Goal: Information Seeking & Learning: Find specific fact

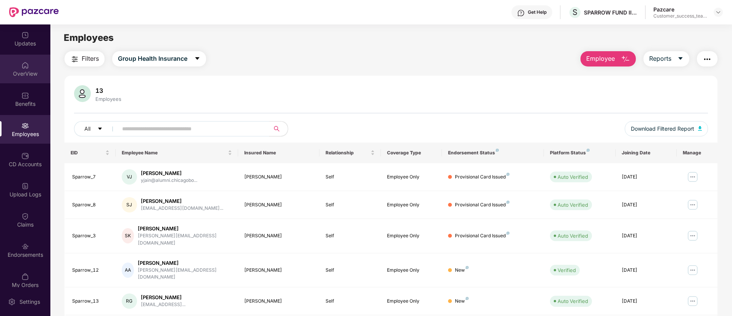
click at [30, 70] on div "OverView" at bounding box center [25, 74] width 50 height 8
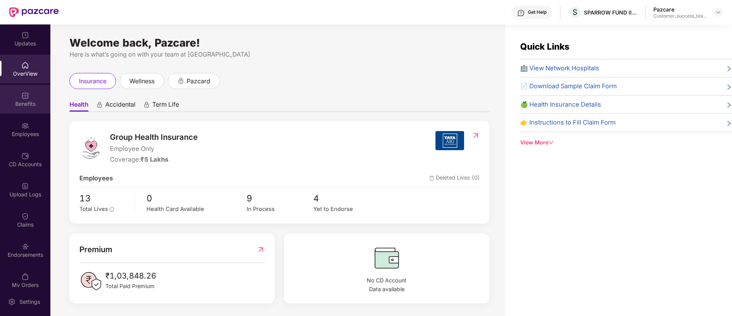
click at [27, 103] on div "Benefits" at bounding box center [25, 104] width 50 height 8
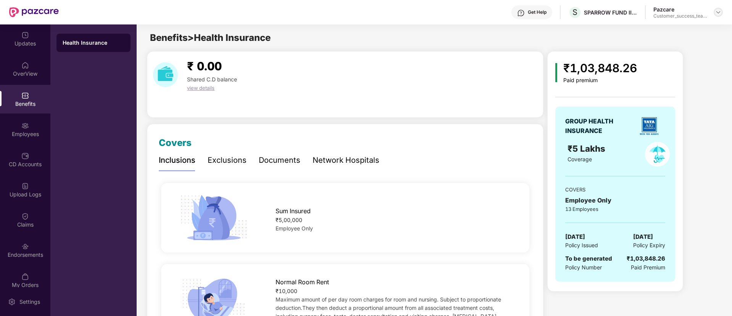
click at [718, 14] on img at bounding box center [719, 12] width 6 height 6
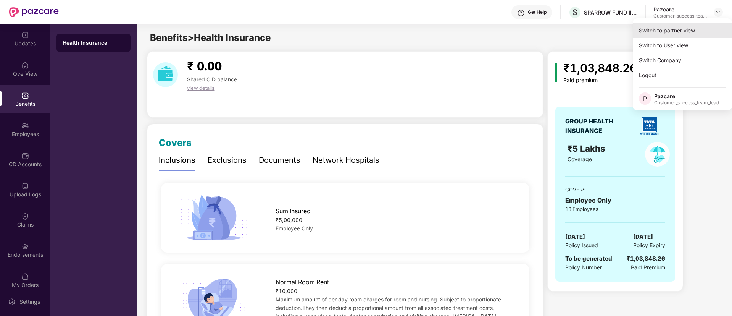
click at [706, 26] on div "Switch to partner view" at bounding box center [682, 30] width 99 height 15
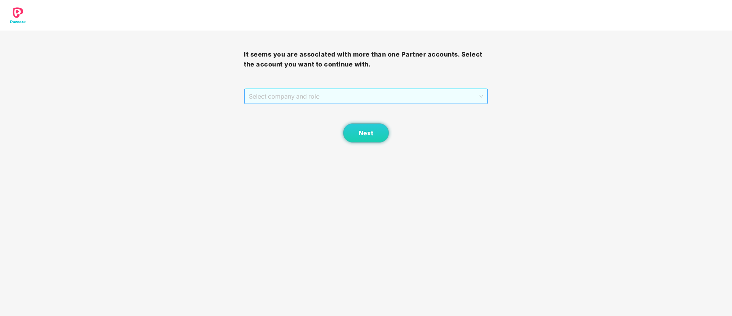
click at [412, 98] on span "Select company and role" at bounding box center [366, 96] width 234 height 15
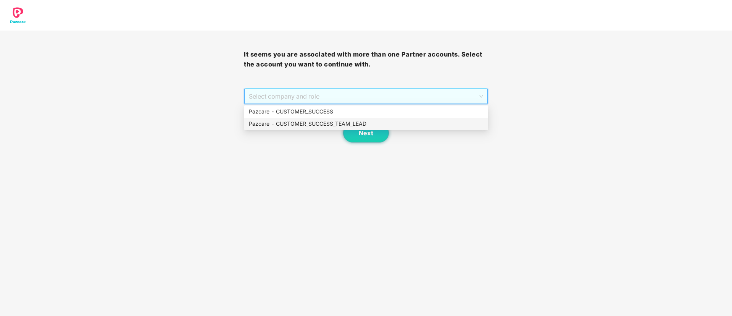
click at [346, 124] on div "Pazcare - CUSTOMER_SUCCESS_TEAM_LEAD" at bounding box center [366, 124] width 235 height 8
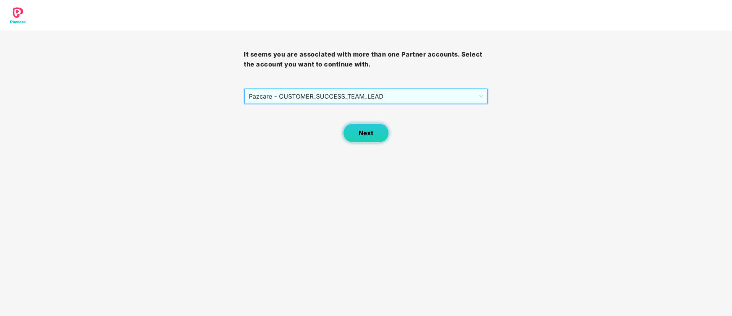
click at [367, 129] on span "Next" at bounding box center [366, 132] width 15 height 7
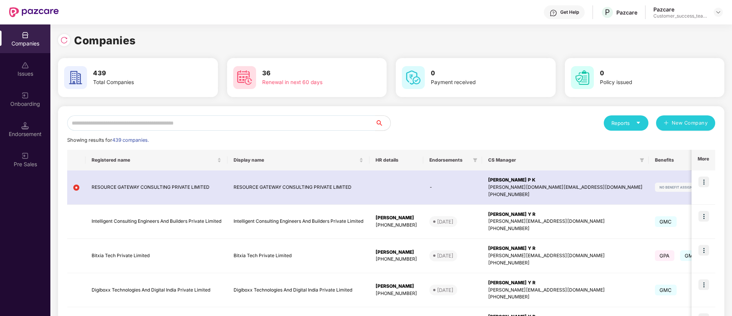
click at [353, 124] on input "text" at bounding box center [221, 122] width 308 height 15
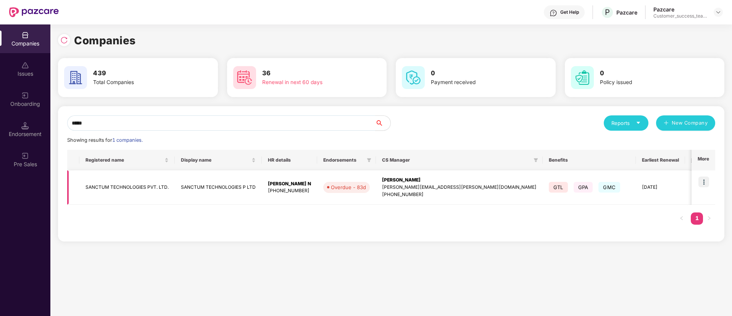
type input "*****"
click at [707, 182] on img at bounding box center [704, 181] width 11 height 11
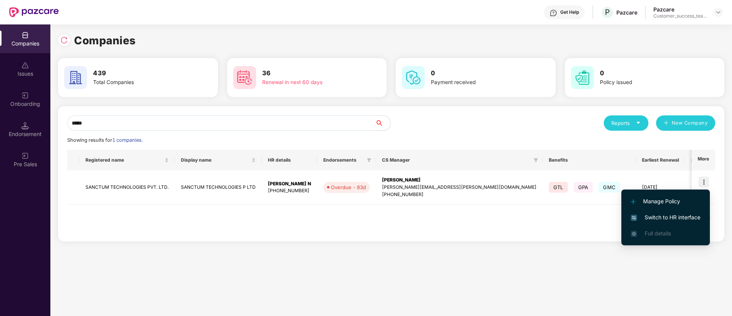
click at [695, 215] on span "Switch to HR interface" at bounding box center [665, 217] width 69 height 8
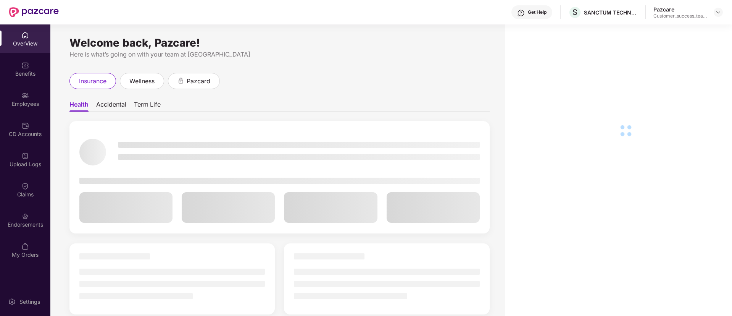
click at [34, 130] on div "CD Accounts" at bounding box center [25, 134] width 50 height 8
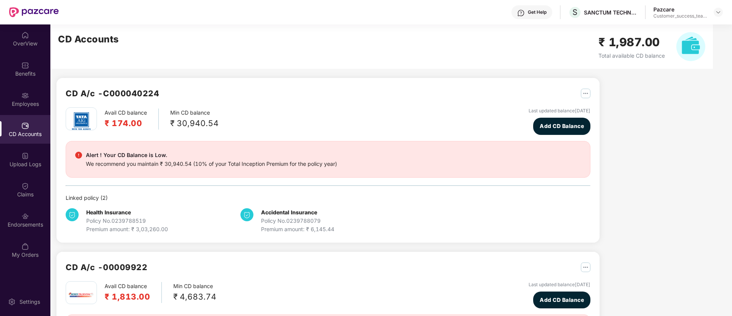
click at [33, 104] on div "Employees" at bounding box center [25, 104] width 50 height 8
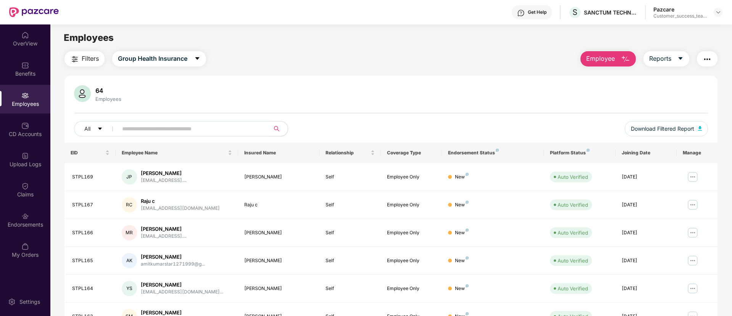
click at [202, 125] on input "text" at bounding box center [190, 128] width 137 height 11
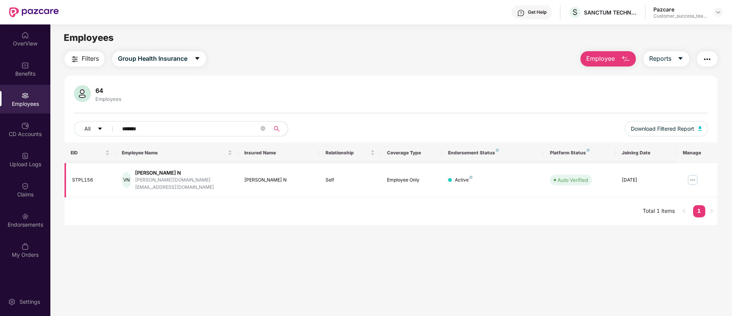
type input "*******"
click at [694, 174] on img at bounding box center [693, 180] width 12 height 12
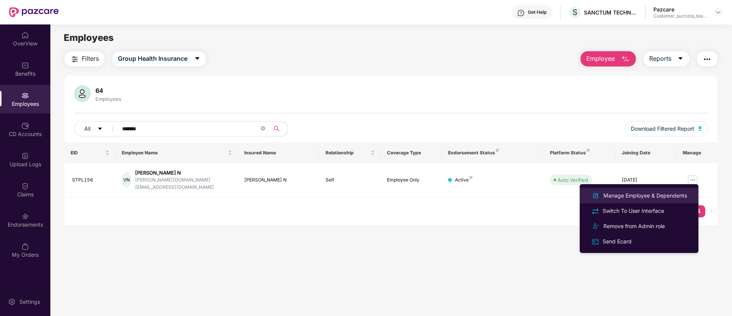
click at [672, 197] on div "Manage Employee & Dependents" at bounding box center [645, 195] width 87 height 8
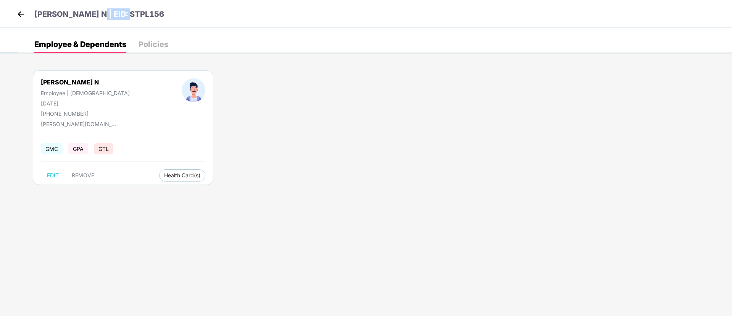
drag, startPoint x: 92, startPoint y: 12, endPoint x: 129, endPoint y: 13, distance: 37.1
click at [129, 13] on div "[PERSON_NAME] N | EID: STPL156" at bounding box center [366, 13] width 732 height 27
copy p "STPL156"
click at [19, 12] on img at bounding box center [20, 13] width 11 height 11
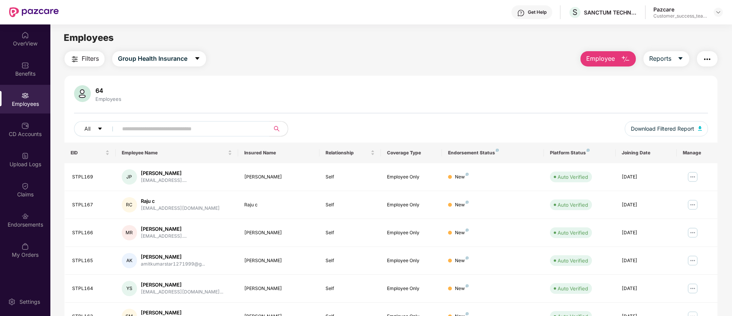
click at [174, 136] on div "All Download Filtered Report" at bounding box center [391, 131] width 634 height 21
click at [175, 125] on input "text" at bounding box center [190, 128] width 137 height 11
paste input "*******"
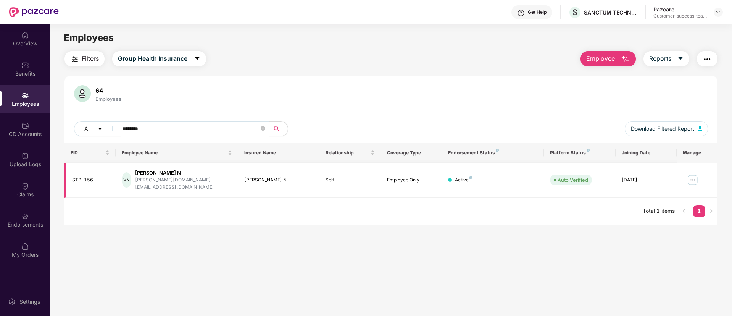
type input "*******"
click at [692, 176] on img at bounding box center [693, 180] width 12 height 12
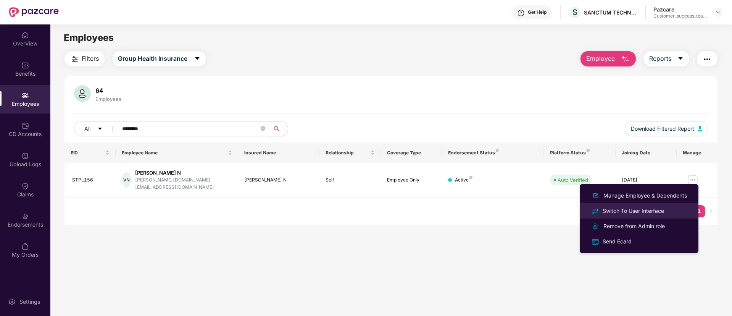
click at [683, 212] on div "Switch To User Interface" at bounding box center [639, 210] width 99 height 9
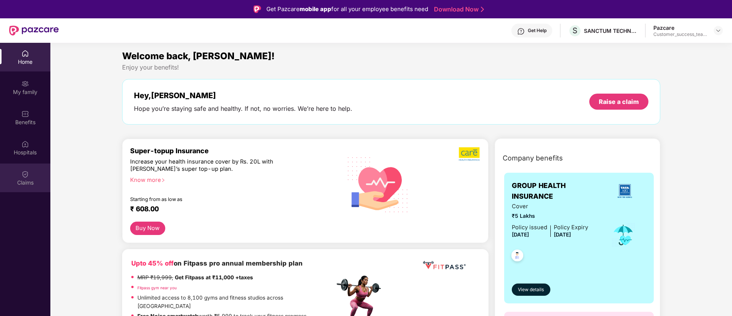
click at [33, 182] on div "Claims" at bounding box center [25, 183] width 50 height 8
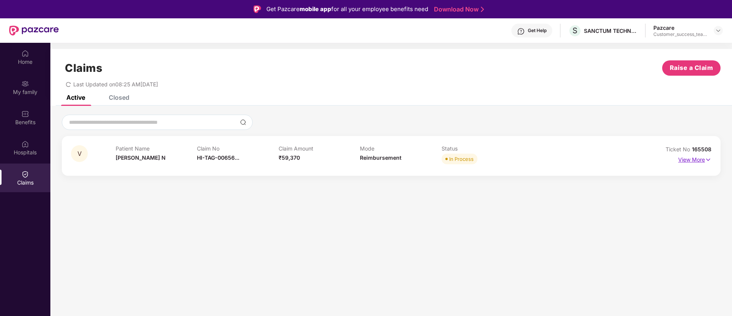
click at [686, 162] on p "View More" at bounding box center [694, 158] width 33 height 10
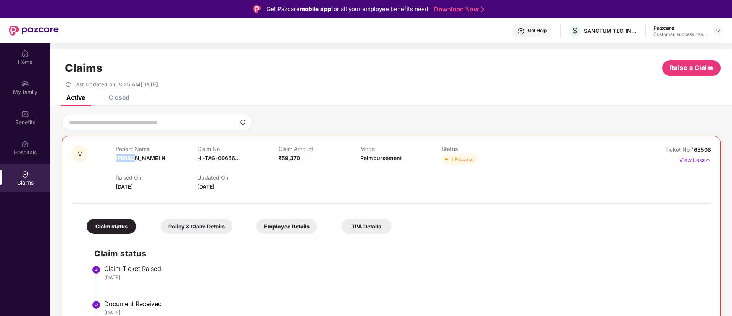
drag, startPoint x: 117, startPoint y: 160, endPoint x: 134, endPoint y: 162, distance: 16.9
click at [134, 162] on div "Patient Name [PERSON_NAME]" at bounding box center [156, 155] width 81 height 21
copy span "[PERSON_NAME]"
click at [276, 118] on div at bounding box center [391, 122] width 659 height 15
drag, startPoint x: 116, startPoint y: 158, endPoint x: 142, endPoint y: 158, distance: 25.6
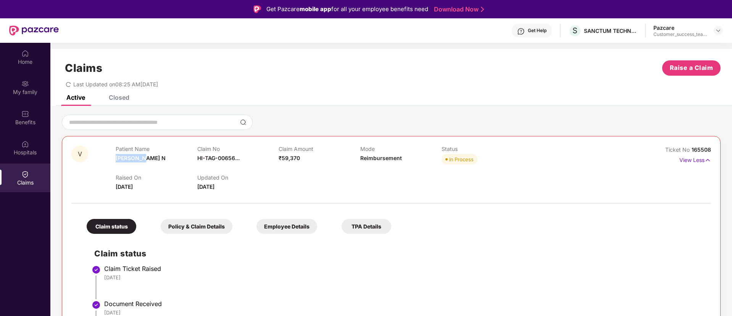
click at [142, 158] on div "Patient Name [PERSON_NAME]" at bounding box center [156, 155] width 81 height 21
copy span "[PERSON_NAME] N"
drag, startPoint x: 693, startPoint y: 150, endPoint x: 720, endPoint y: 150, distance: 26.7
copy span "165508"
